Goal: Information Seeking & Learning: Learn about a topic

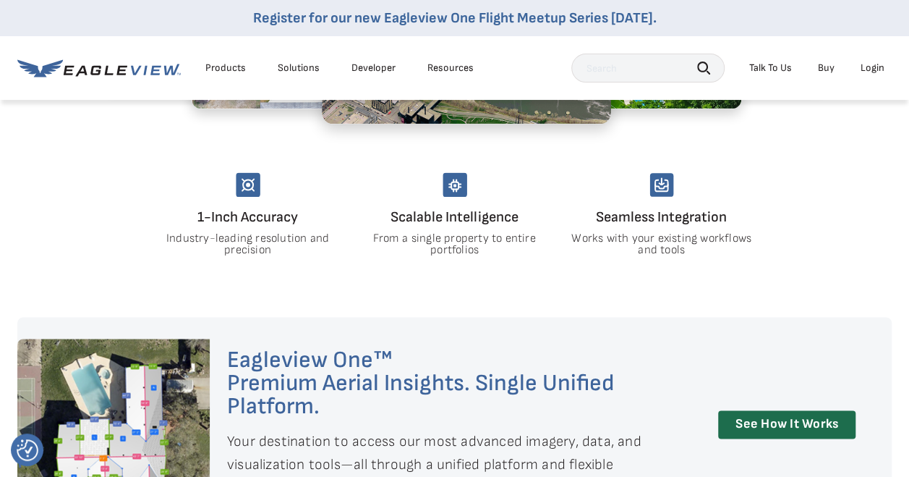
scroll to position [780, 0]
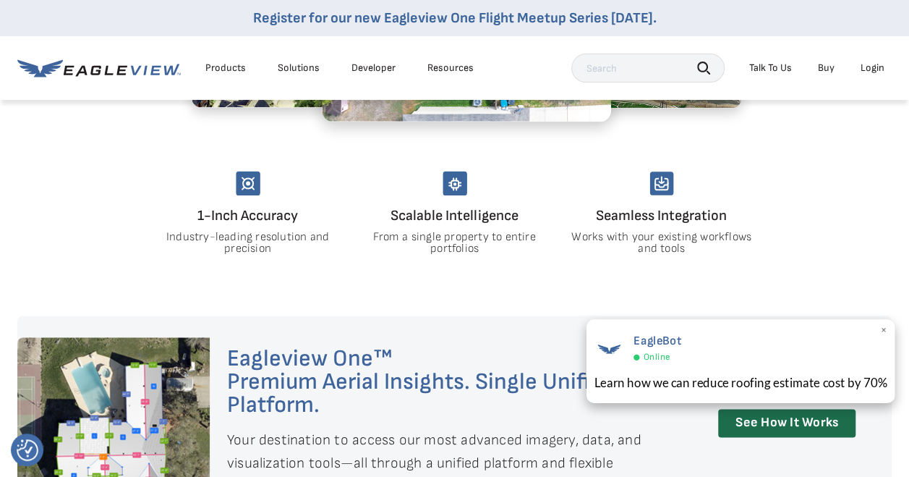
click at [881, 328] on span "×" at bounding box center [884, 330] width 8 height 15
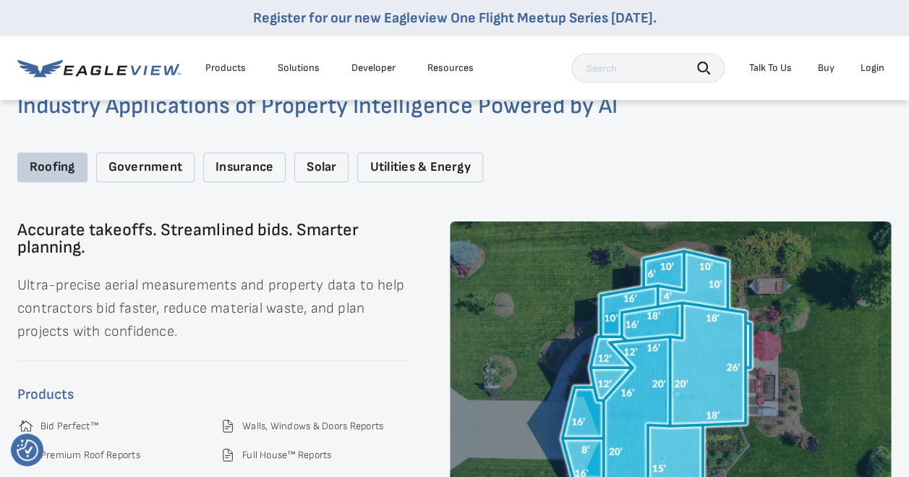
scroll to position [1844, 0]
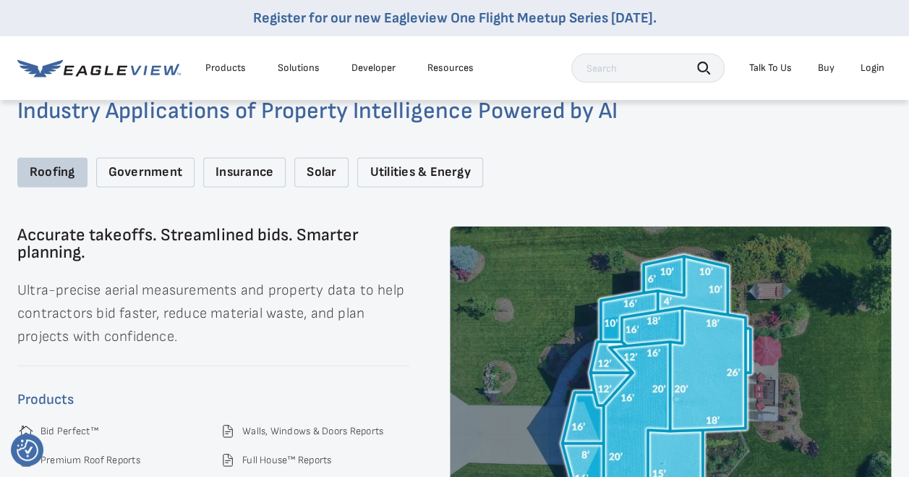
click at [160, 181] on div "Government" at bounding box center [145, 173] width 98 height 30
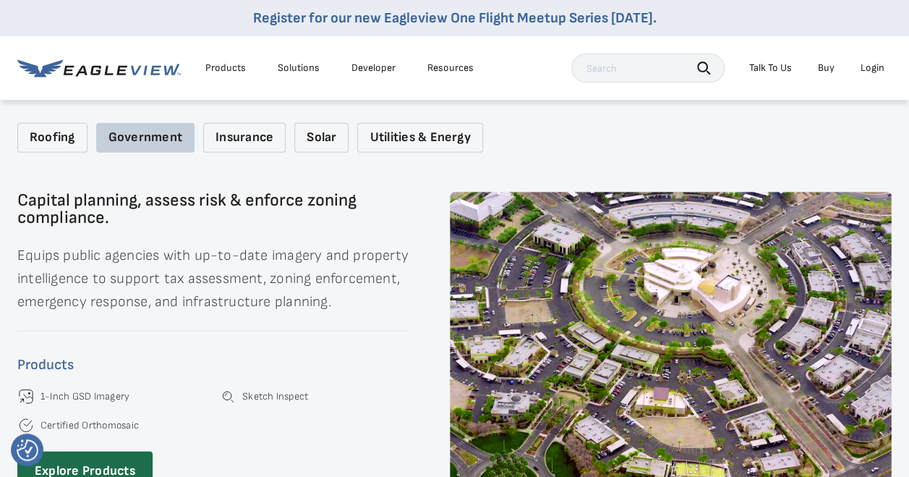
scroll to position [1876, 0]
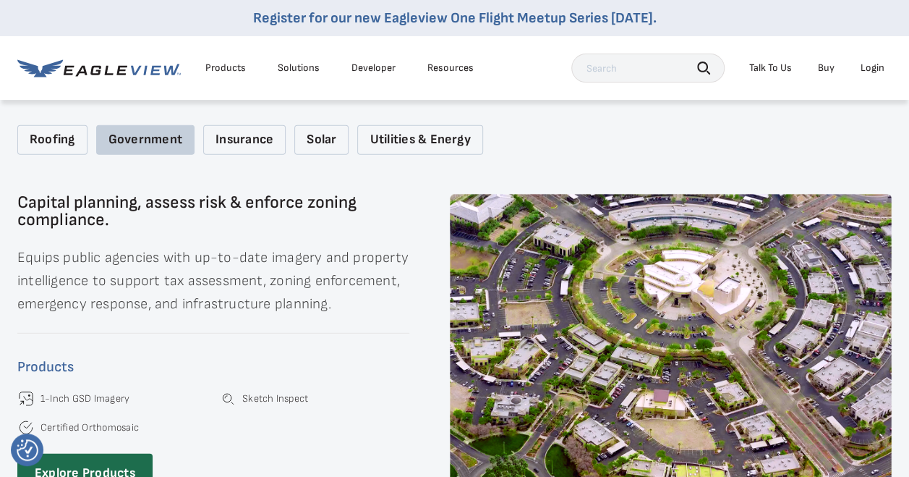
click at [69, 143] on div "Roofing" at bounding box center [52, 140] width 70 height 30
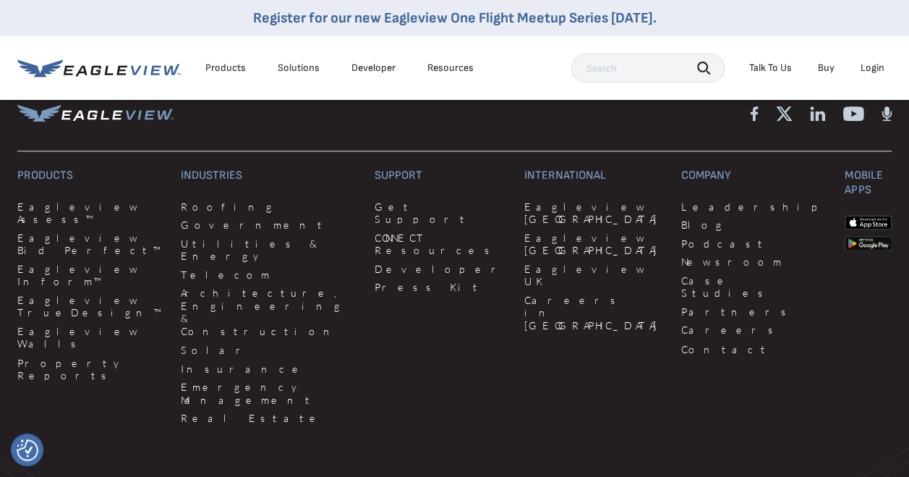
scroll to position [3742, 0]
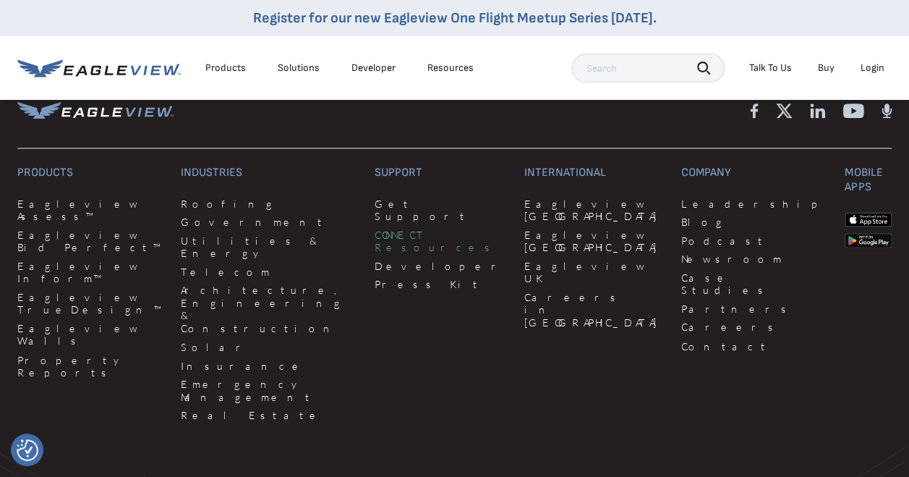
click at [375, 230] on link "CONNECT Resources" at bounding box center [441, 241] width 132 height 25
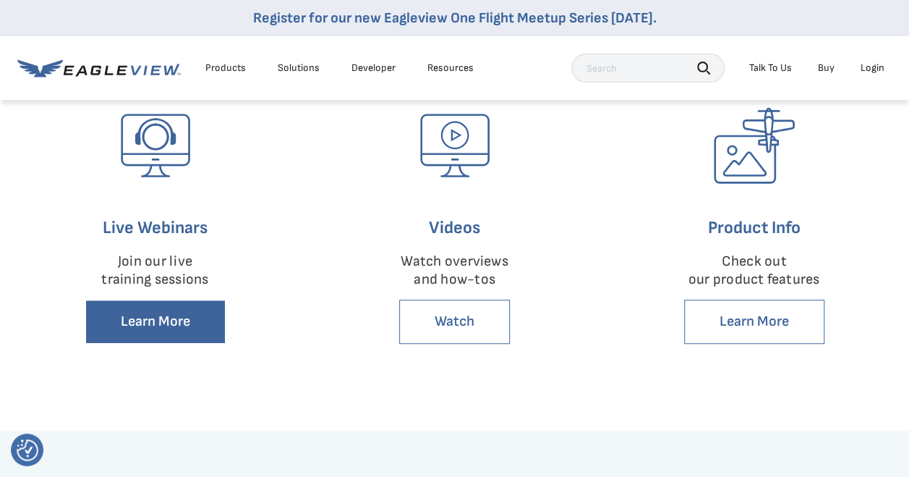
click at [187, 325] on link "Learn More" at bounding box center [155, 321] width 140 height 44
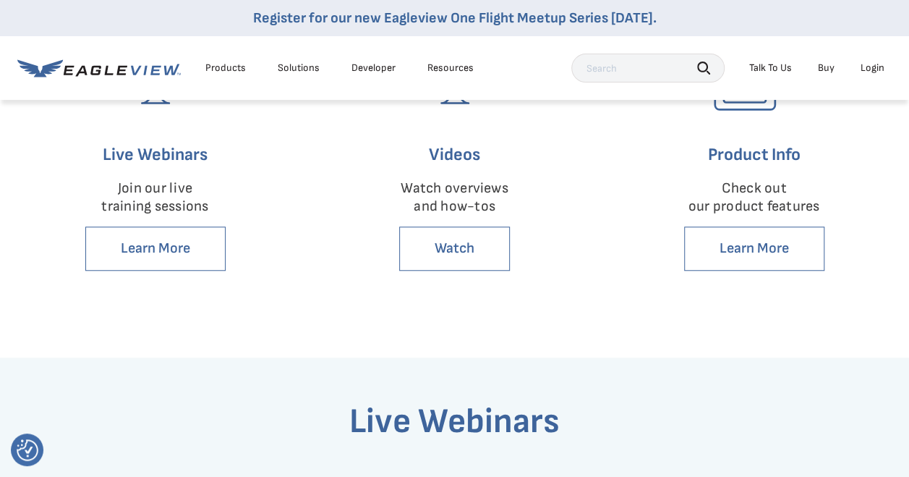
scroll to position [423, 0]
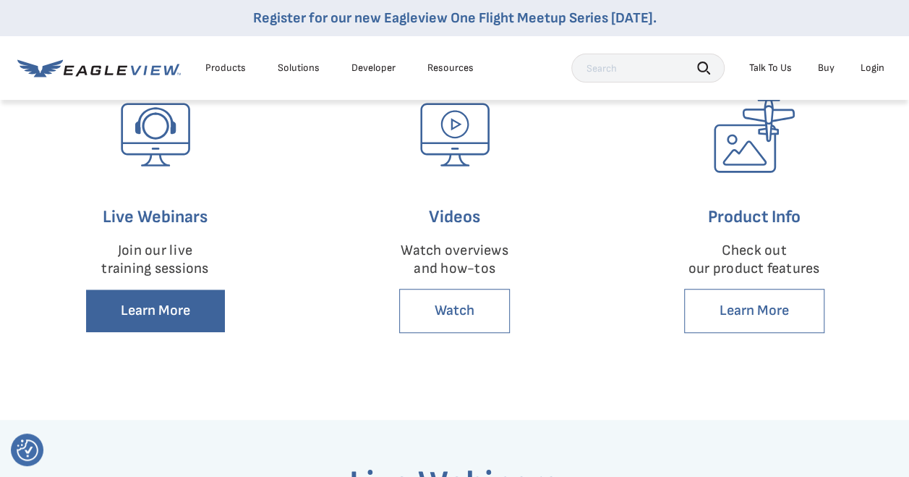
click at [117, 302] on link "Learn More" at bounding box center [155, 311] width 140 height 44
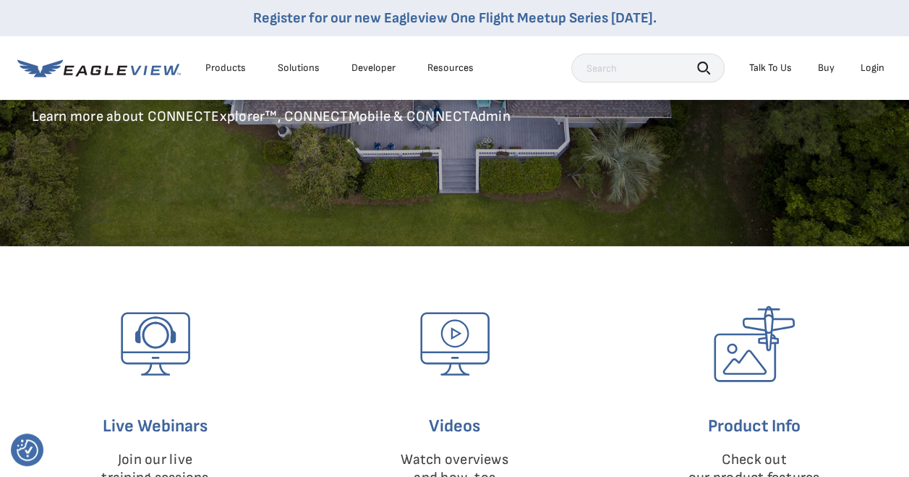
scroll to position [0, 0]
